Goal: Use online tool/utility: Utilize a website feature to perform a specific function

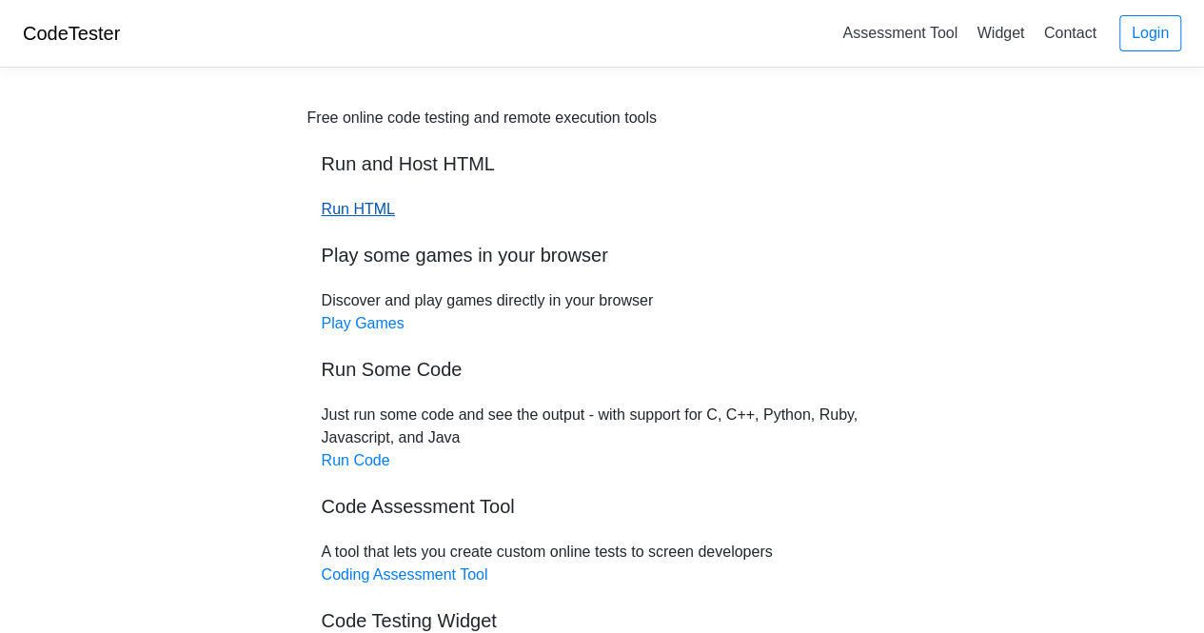
click at [363, 209] on link "Run HTML" at bounding box center [358, 209] width 73 height 16
click at [360, 461] on link "Run Code" at bounding box center [356, 460] width 69 height 16
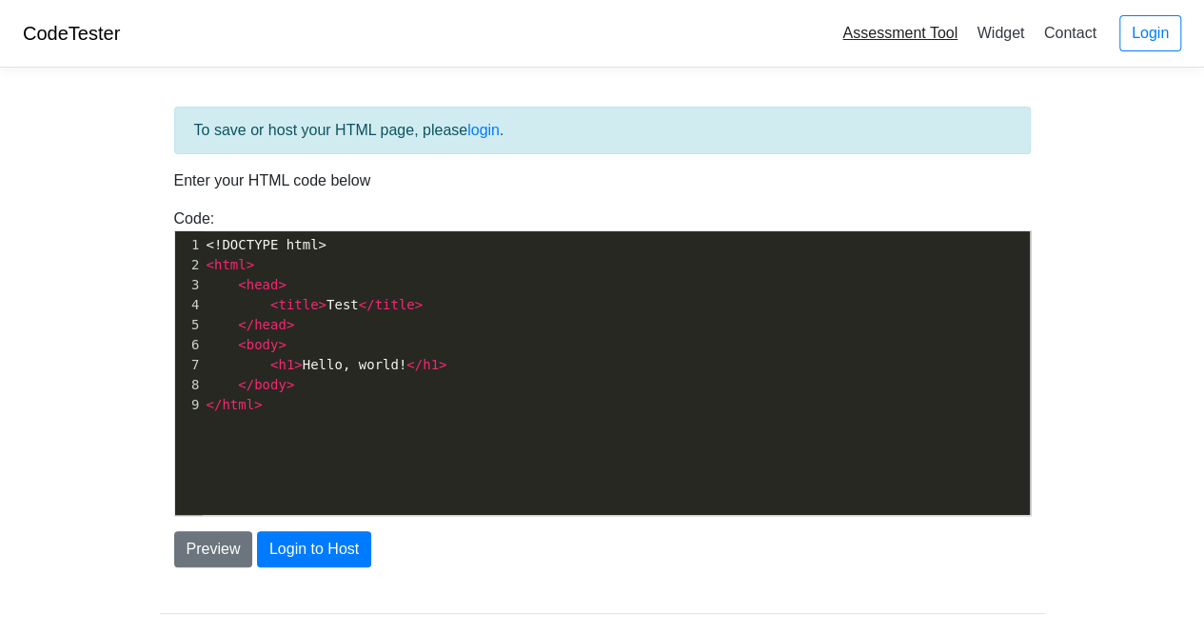
click at [859, 37] on link "Assessment Tool" at bounding box center [899, 32] width 130 height 31
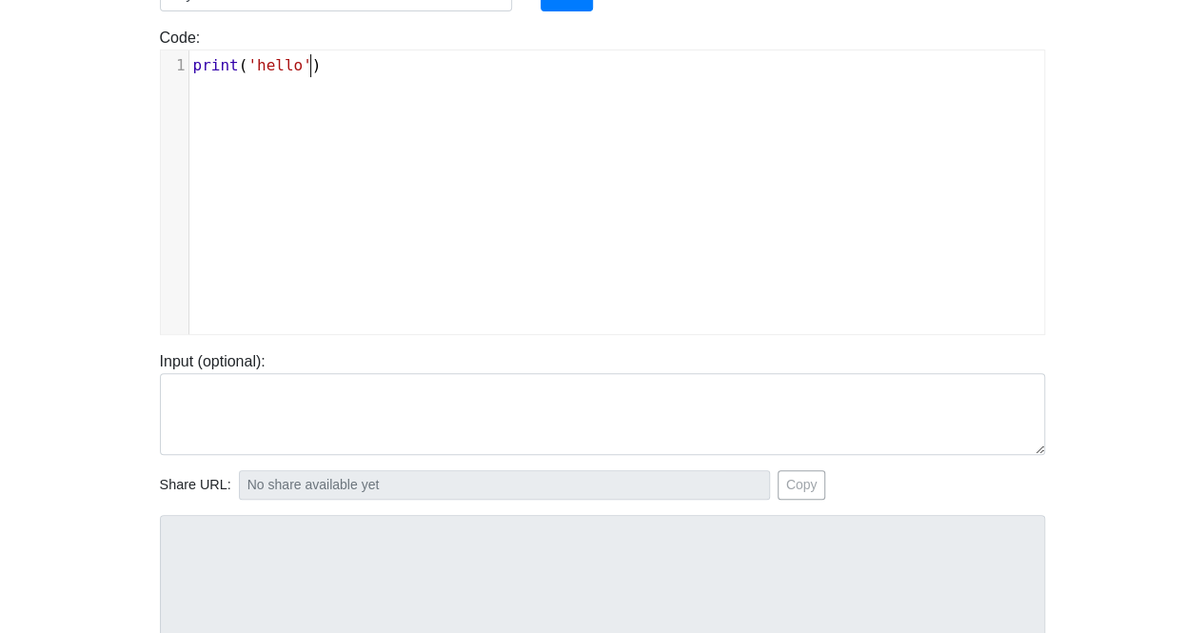
scroll to position [8, 0]
type textarea "print('hello')"
drag, startPoint x: 338, startPoint y: 77, endPoint x: 183, endPoint y: 71, distance: 155.2
click at [189, 71] on div "x 1 print ( 'hello' )" at bounding box center [624, 65] width 870 height 30
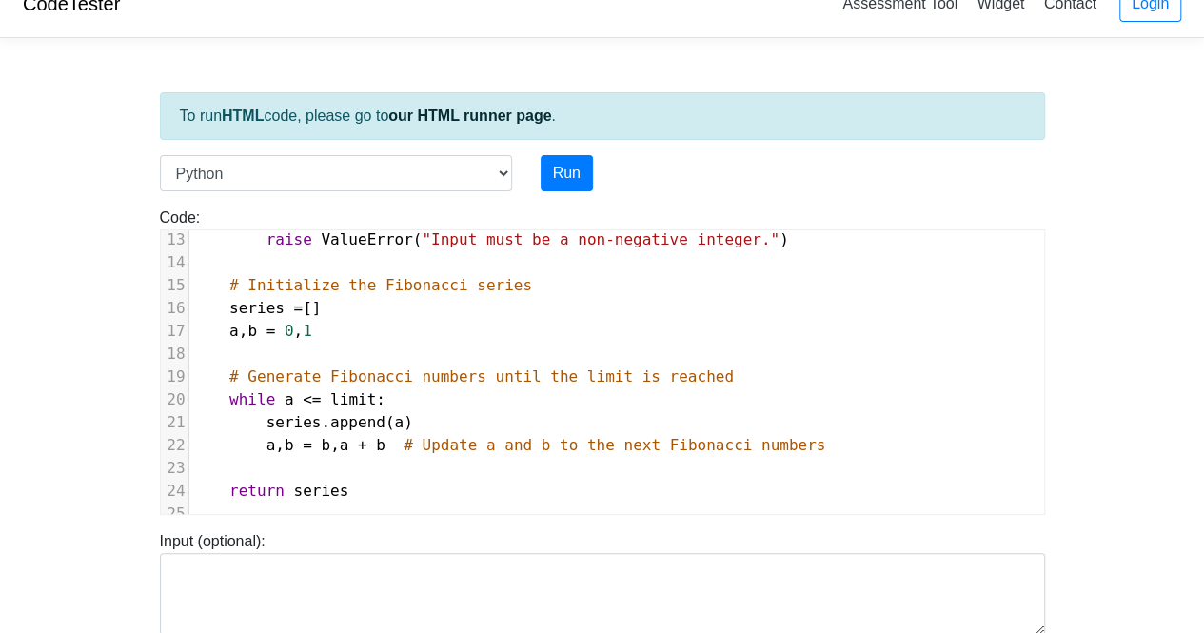
scroll to position [0, 0]
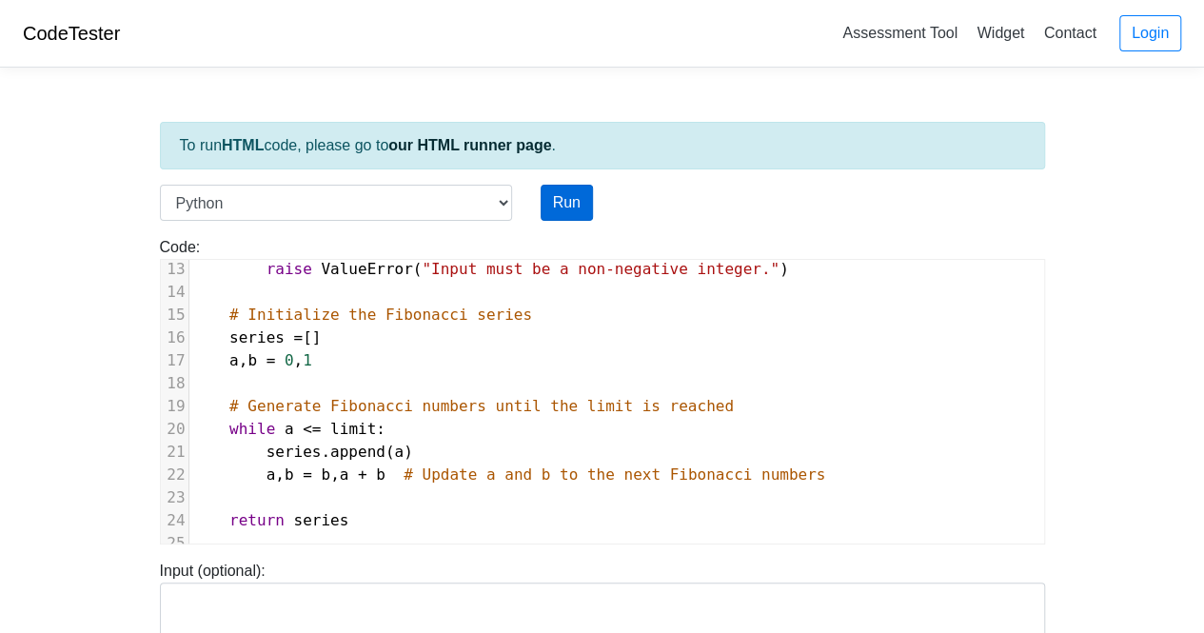
click at [573, 216] on div "To run HTML code, please go to our HTML runner page . Language C C++ Go Java Ja…" at bounding box center [602, 549] width 913 height 932
click at [573, 216] on button "Run" at bounding box center [566, 203] width 52 height 36
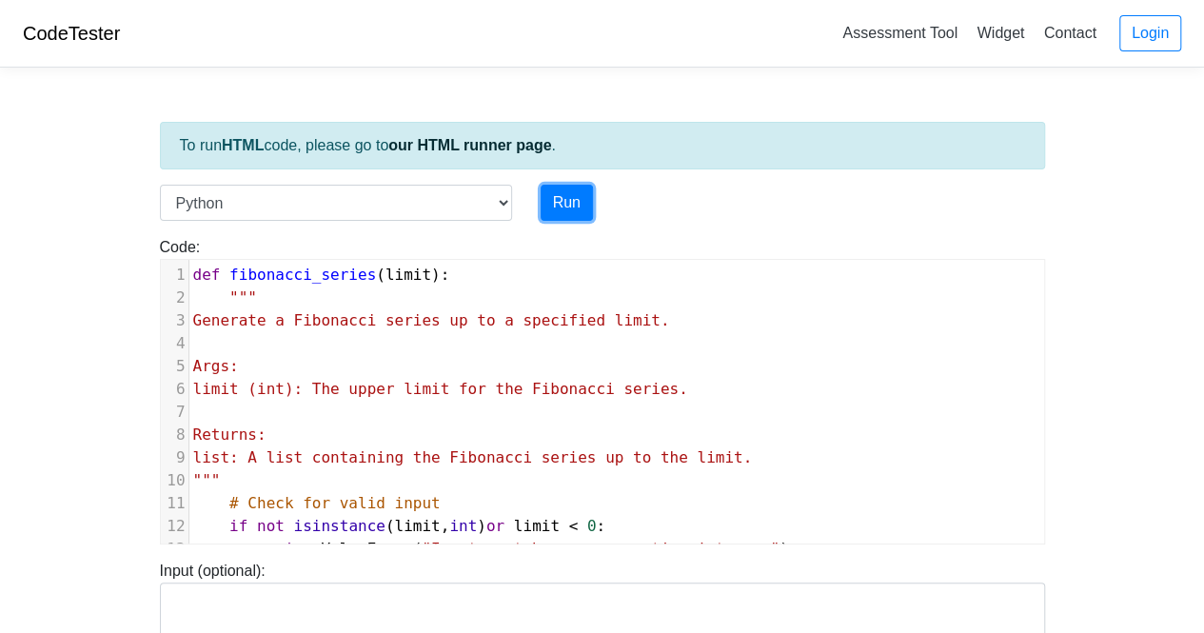
type input "[URL][DOMAIN_NAME]"
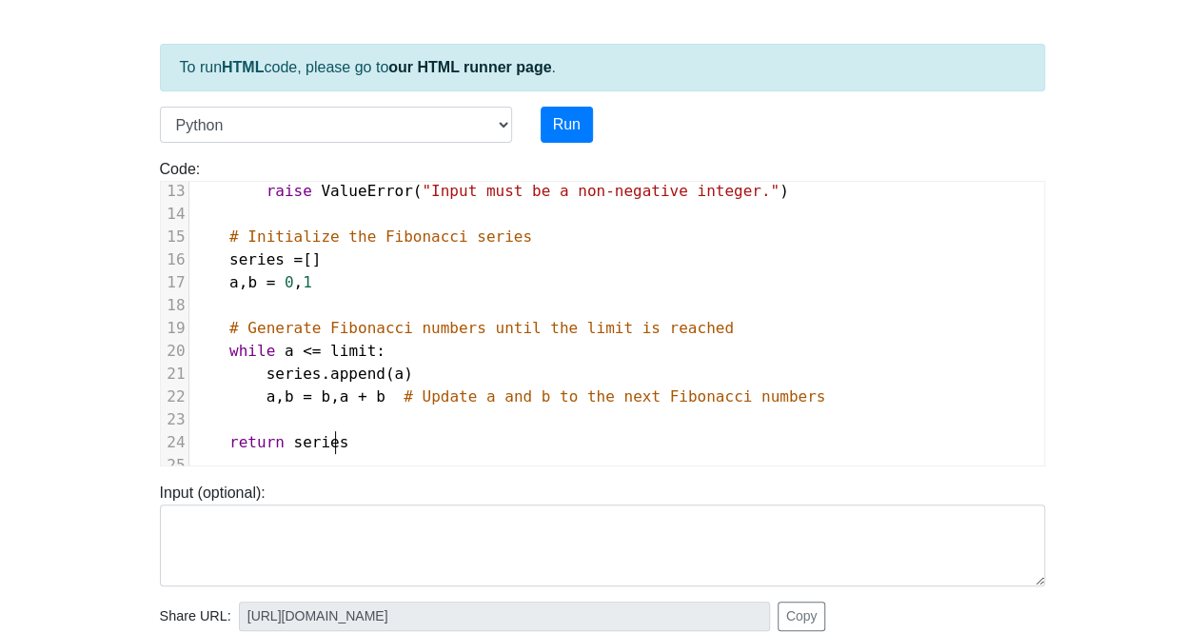
click at [381, 433] on pre "return series" at bounding box center [616, 442] width 854 height 23
click at [559, 125] on button "Run" at bounding box center [566, 125] width 52 height 36
type input "[URL][DOMAIN_NAME]"
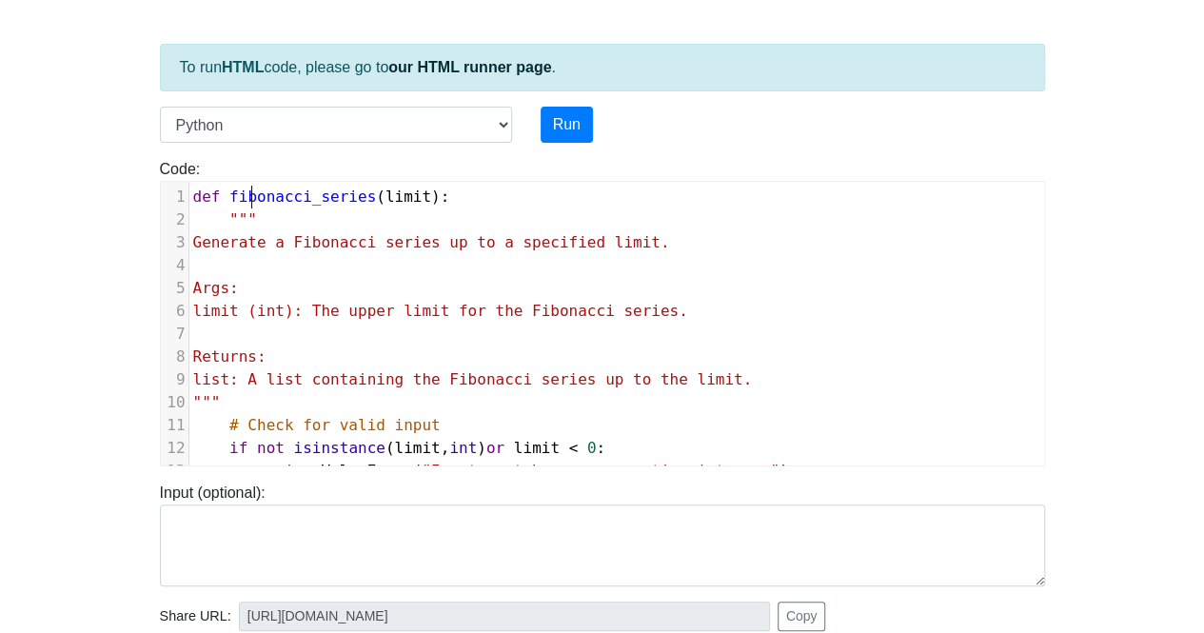
click at [248, 192] on span "fibonacci_series" at bounding box center [302, 196] width 147 height 18
type textarea "fibonacci_series"
click at [248, 192] on span "fibonacci_series" at bounding box center [302, 196] width 147 height 18
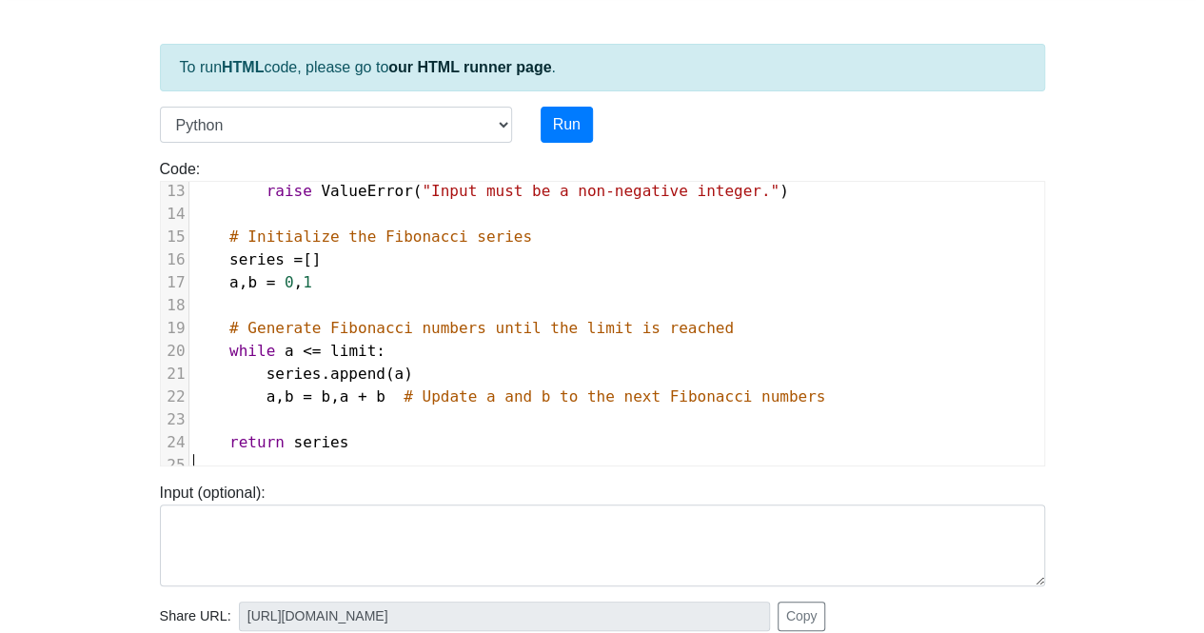
click at [242, 454] on pre "​" at bounding box center [616, 465] width 854 height 23
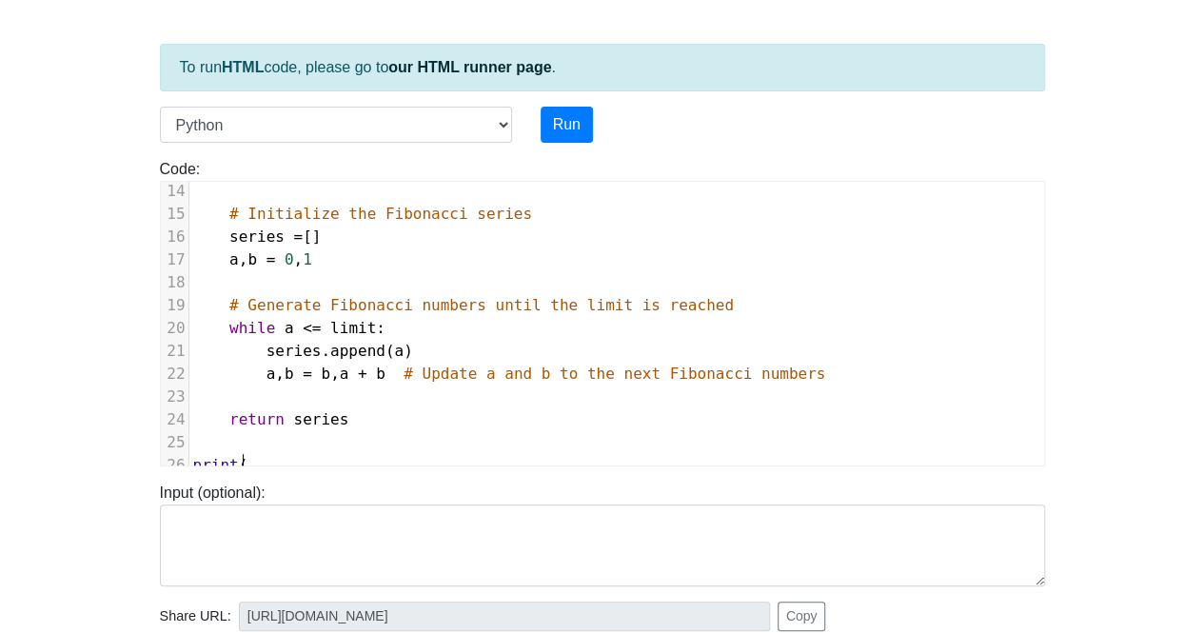
paste textarea "("
type textarea "print((10)"
click at [579, 130] on button "Run" at bounding box center [566, 125] width 52 height 36
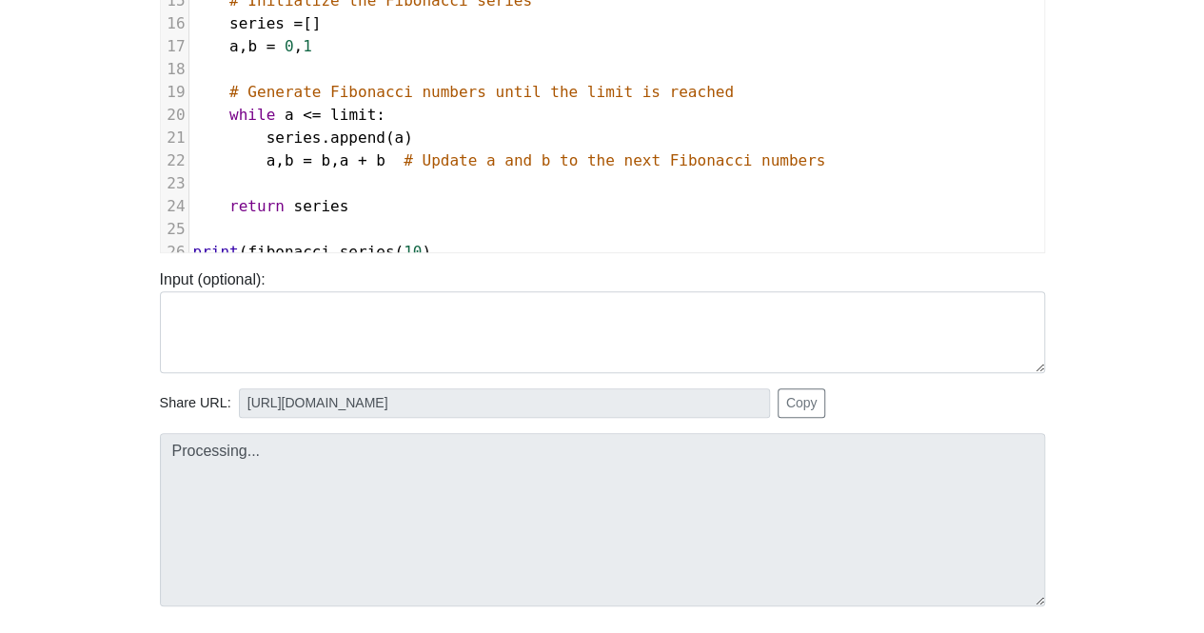
type input "[URL][DOMAIN_NAME]"
type textarea "Submission status: Runtime Error (NZEC) Stderr: File "script.py", line 27 ^ Syn…"
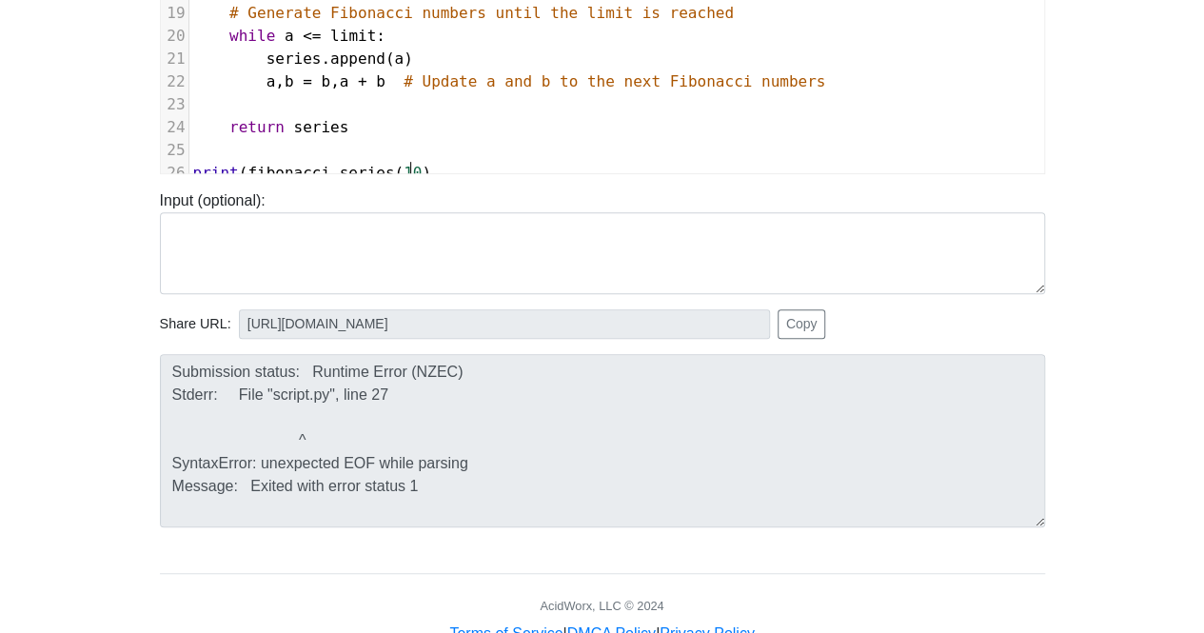
click at [423, 162] on pre "print ( fibonacci_series ( 10 )" at bounding box center [616, 173] width 854 height 23
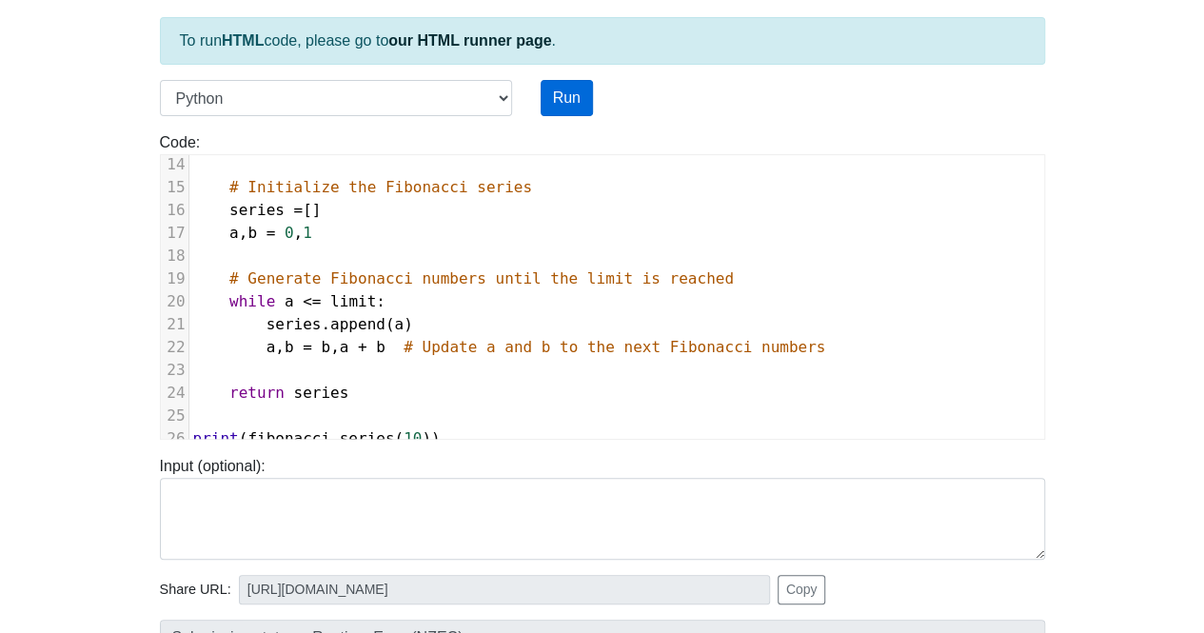
type textarea ")"
click at [577, 104] on button "Run" at bounding box center [566, 98] width 52 height 36
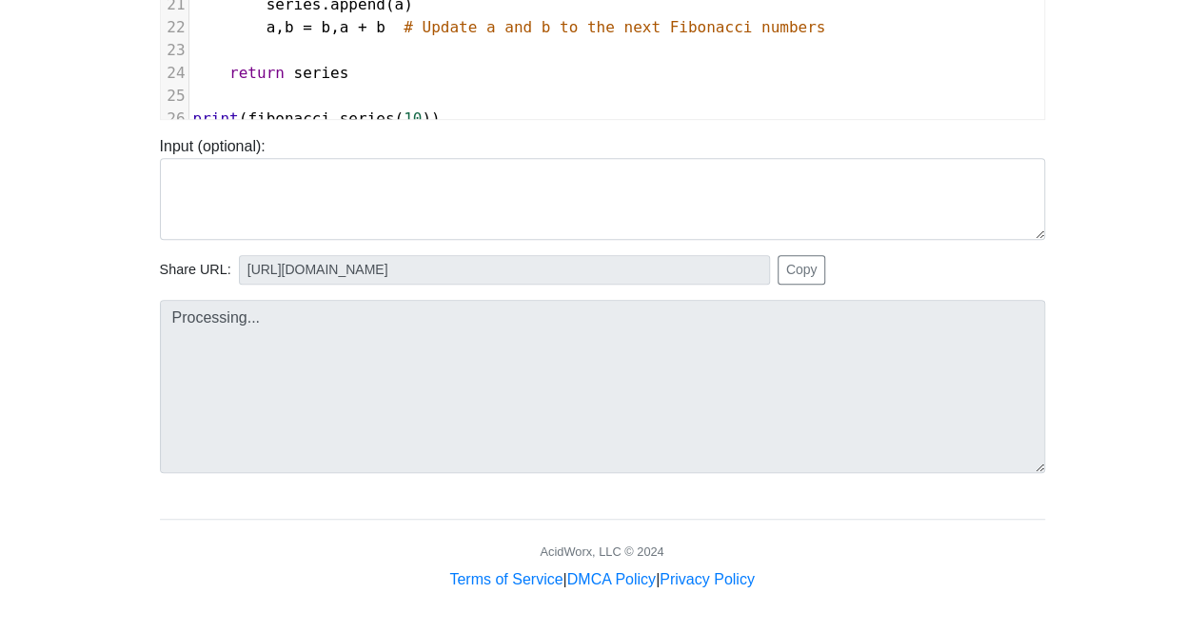
type input "[URL][DOMAIN_NAME]"
type textarea "Stdout: [0, 1, 1, 2, 3, 5, 8]"
